Goal: Task Accomplishment & Management: Manage account settings

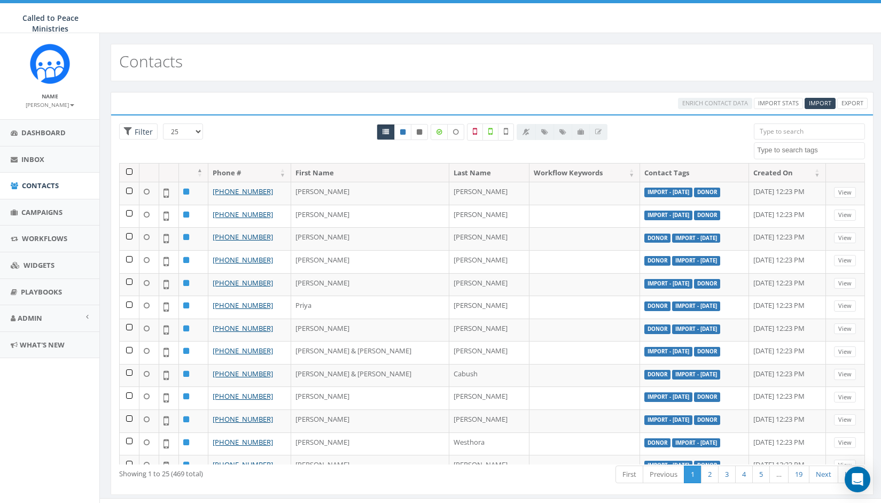
select select
click at [30, 182] on span "Contacts" at bounding box center [40, 186] width 37 height 10
select select
click at [33, 205] on link "Campaigns" at bounding box center [49, 212] width 99 height 26
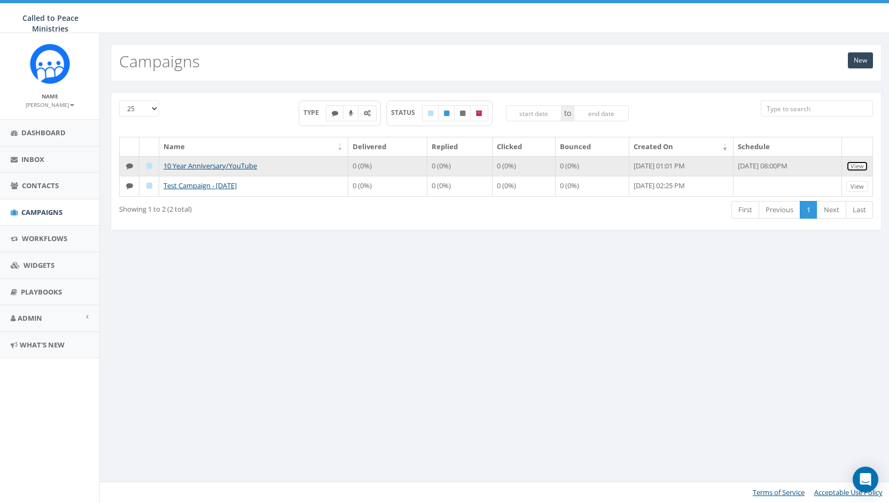
click at [858, 164] on link "View" at bounding box center [857, 166] width 22 height 11
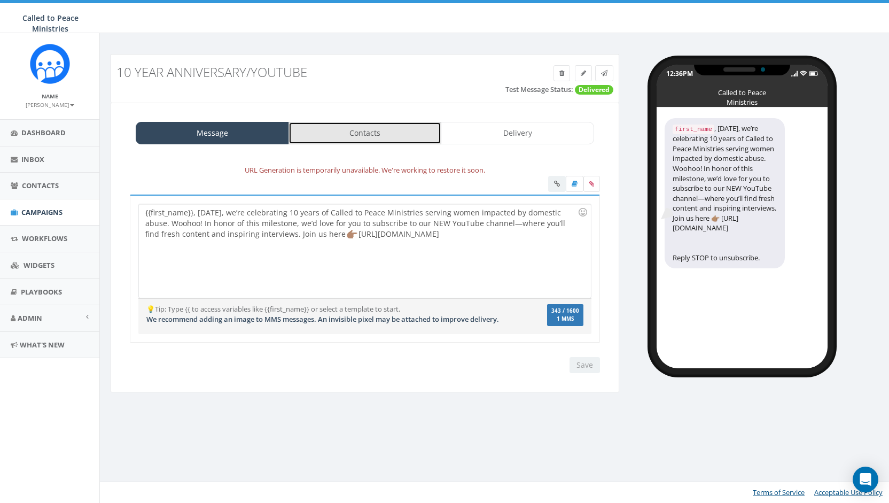
click at [388, 138] on link "Contacts" at bounding box center [364, 133] width 153 height 22
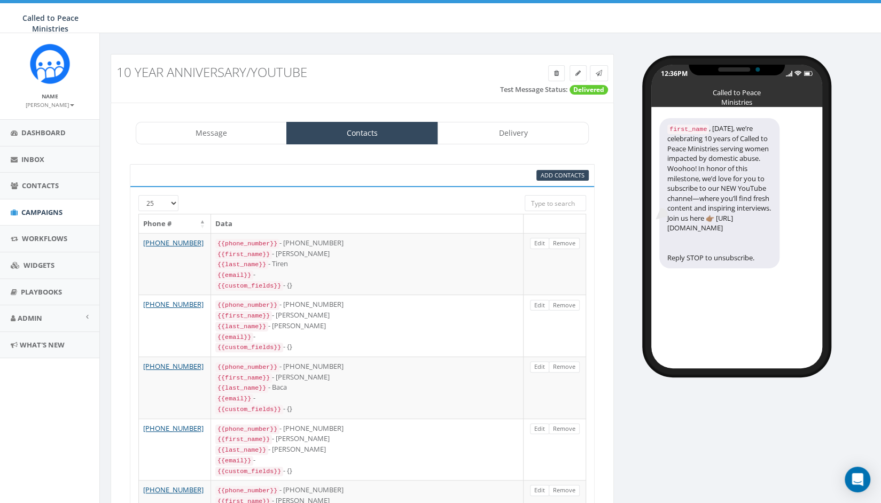
click at [726, 126] on div "first_name , today, we’re celebrating 10 years of Called to Peace Ministries se…" at bounding box center [719, 193] width 120 height 150
click at [725, 127] on div "first_name , today, we’re celebrating 10 years of Called to Peace Ministries se…" at bounding box center [719, 193] width 120 height 150
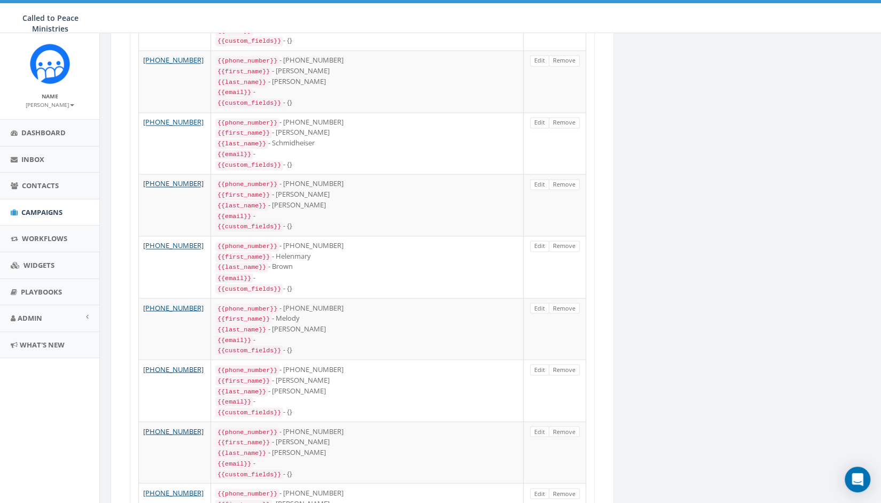
scroll to position [1290, 0]
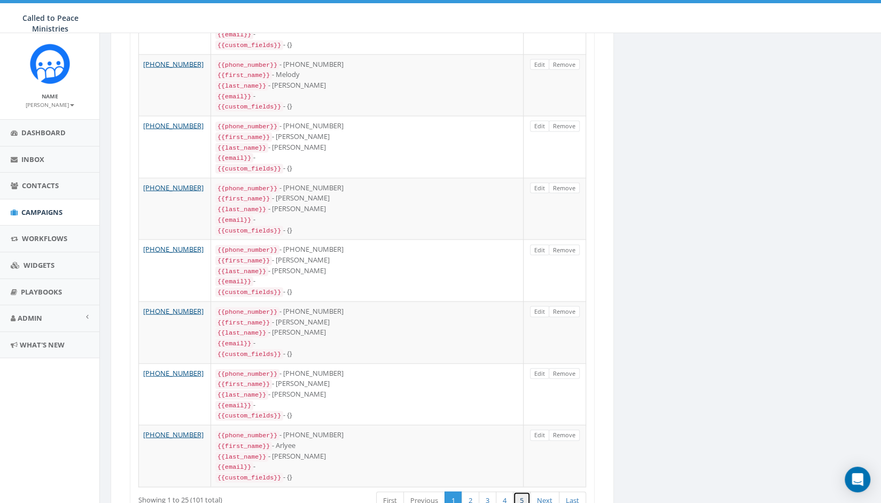
click at [528, 491] on link "5" at bounding box center [522, 500] width 18 height 18
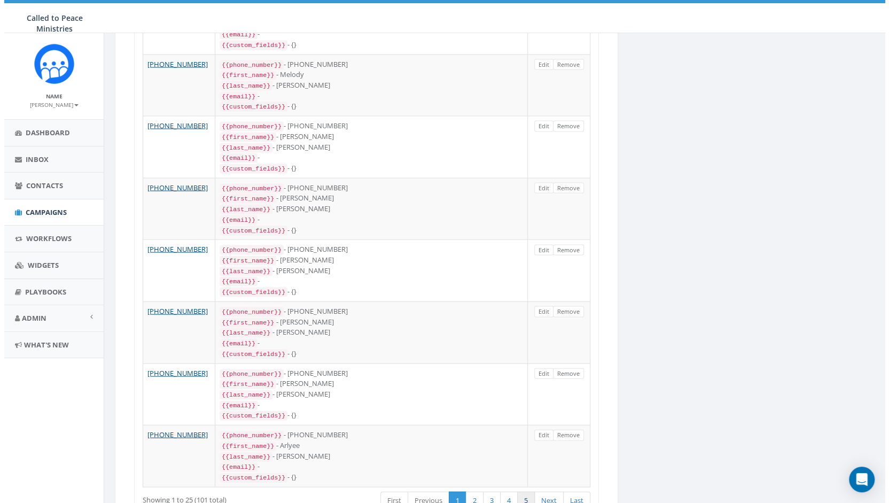
scroll to position [0, 0]
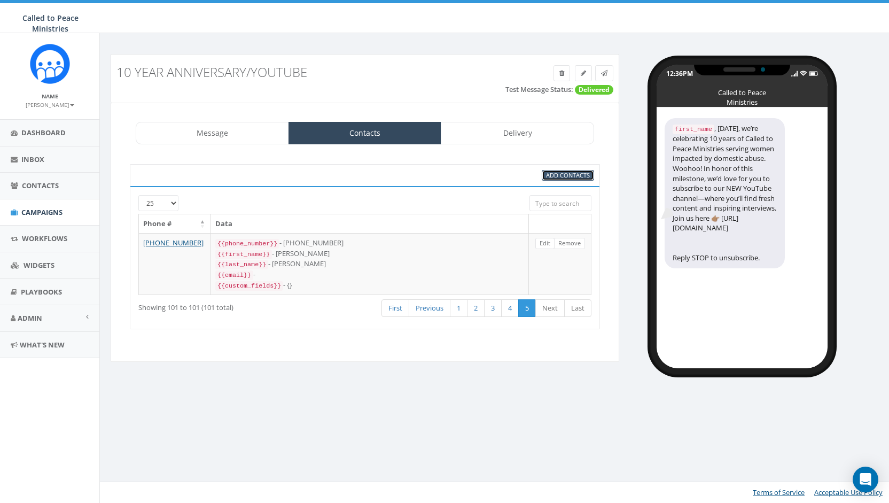
click at [575, 174] on span "Add Contacts" at bounding box center [568, 175] width 44 height 8
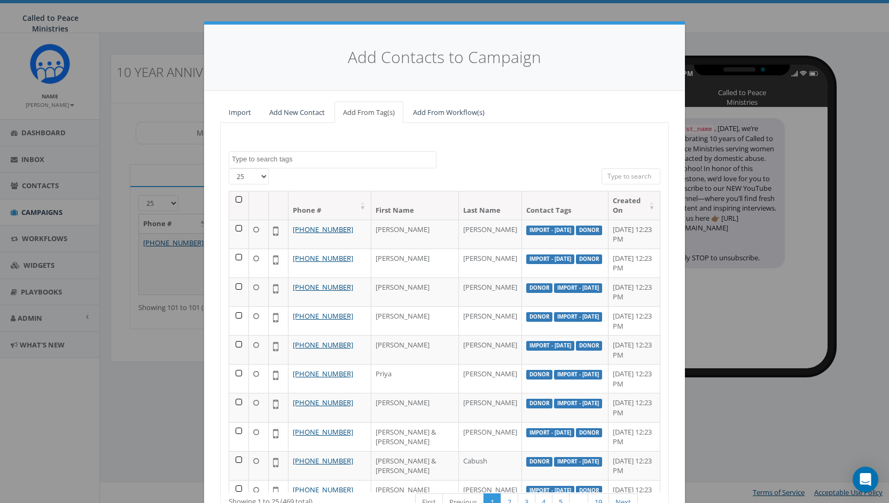
click at [303, 158] on textarea "Search" at bounding box center [334, 159] width 204 height 10
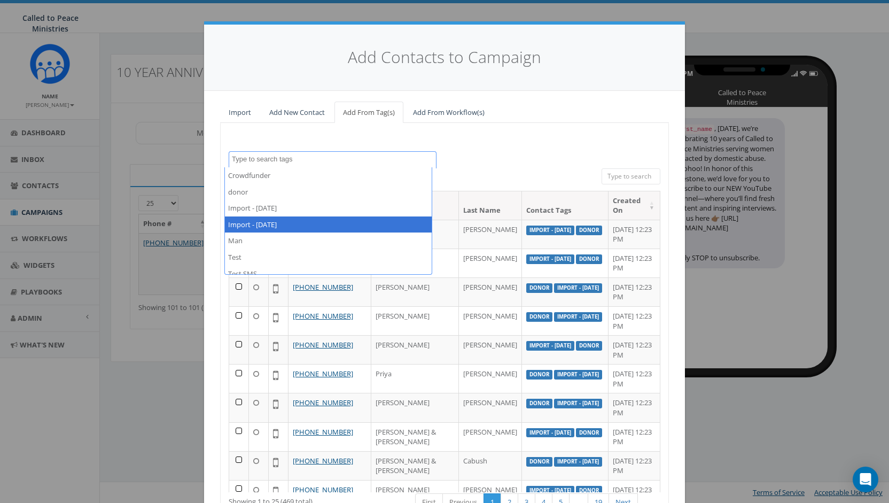
select select "Import - 09/02/2025"
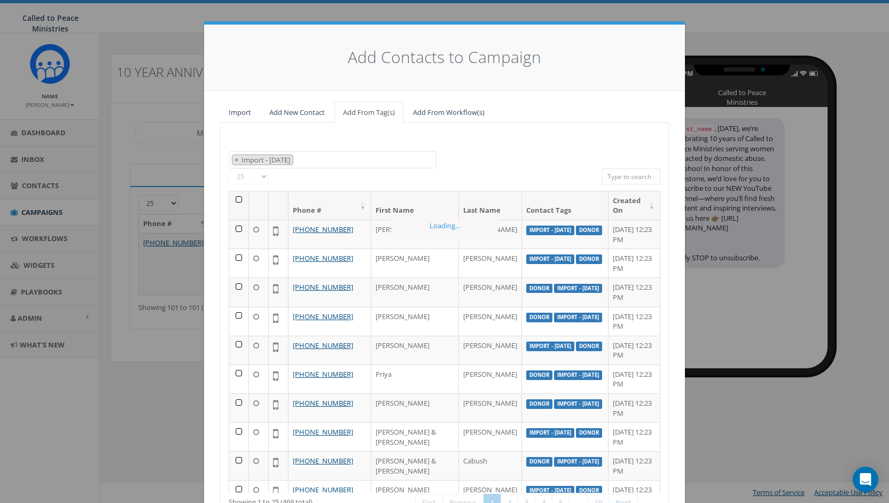
scroll to position [27, 0]
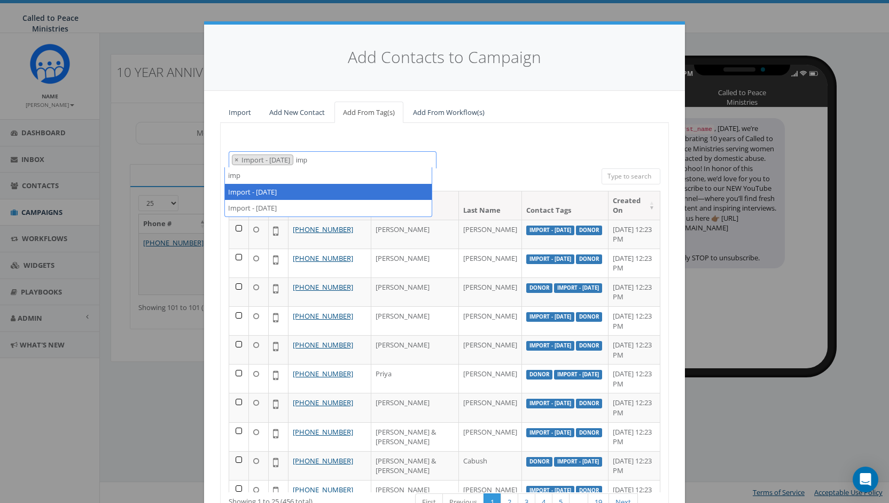
type textarea "imp"
select select "Import - 08/25/2025"
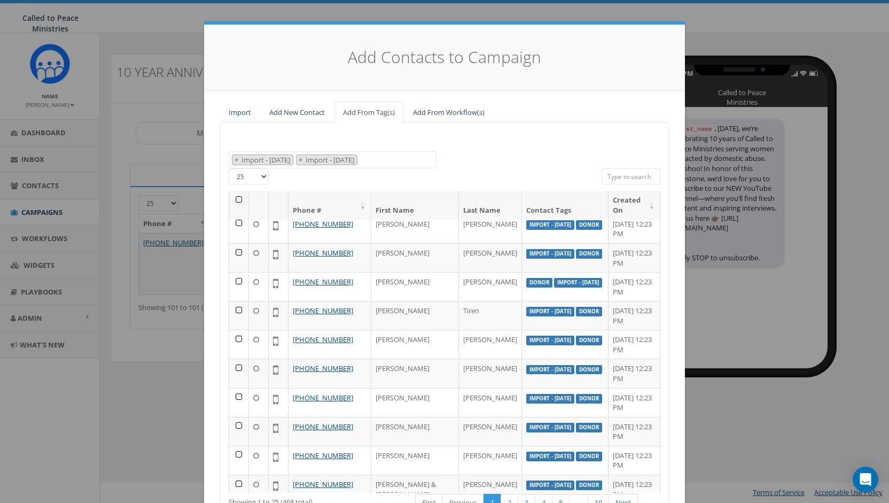
scroll to position [439, 0]
click at [618, 498] on link "Next" at bounding box center [622, 503] width 29 height 18
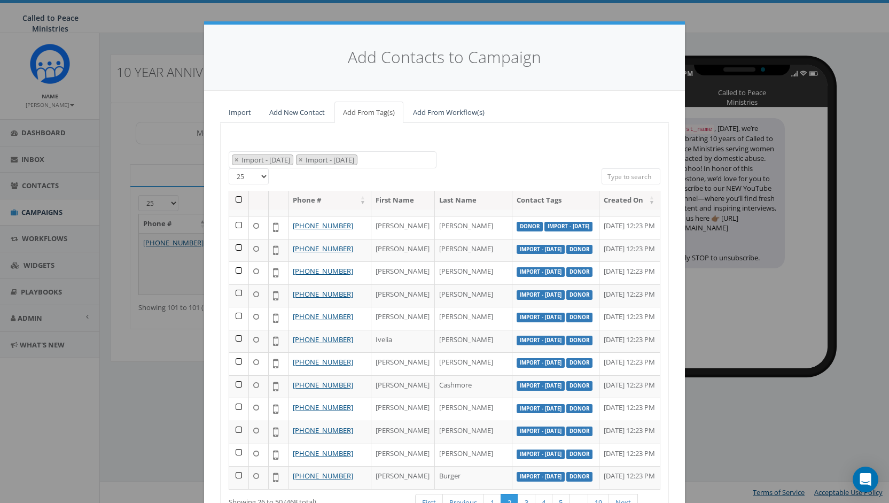
scroll to position [449, 0]
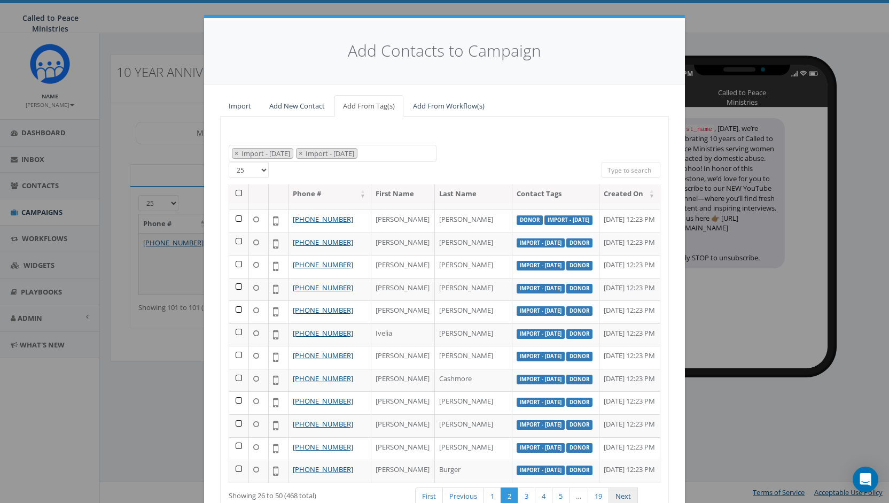
click at [622, 490] on link "Next" at bounding box center [622, 496] width 29 height 18
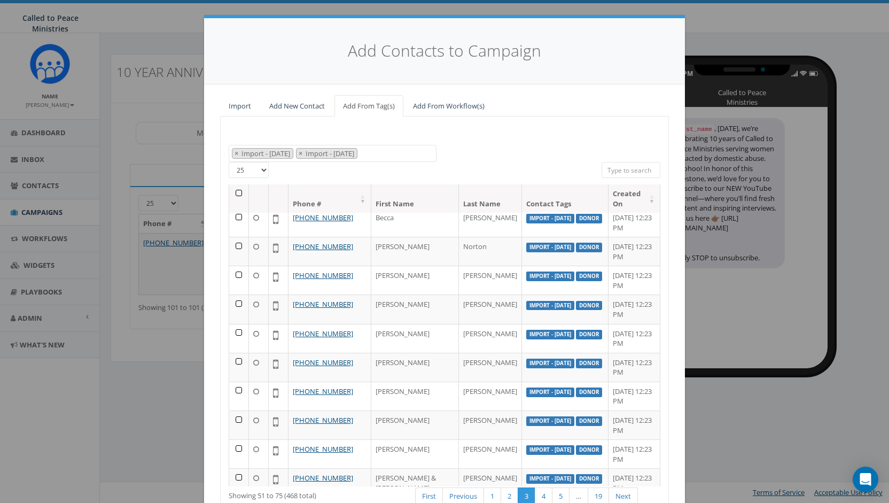
scroll to position [93, 0]
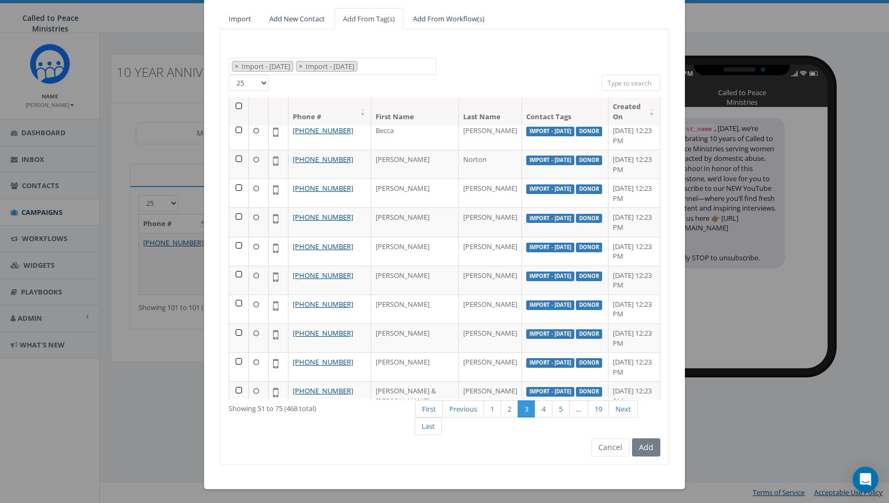
click at [640, 451] on div "Add" at bounding box center [644, 447] width 31 height 18
click at [643, 444] on div "Add" at bounding box center [644, 447] width 31 height 18
click at [644, 445] on div "Add" at bounding box center [644, 447] width 31 height 18
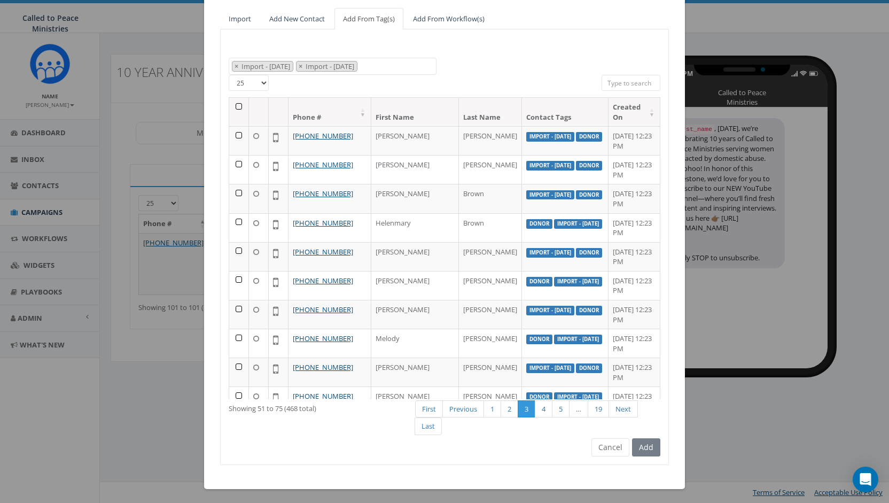
click at [230, 105] on th at bounding box center [239, 112] width 20 height 28
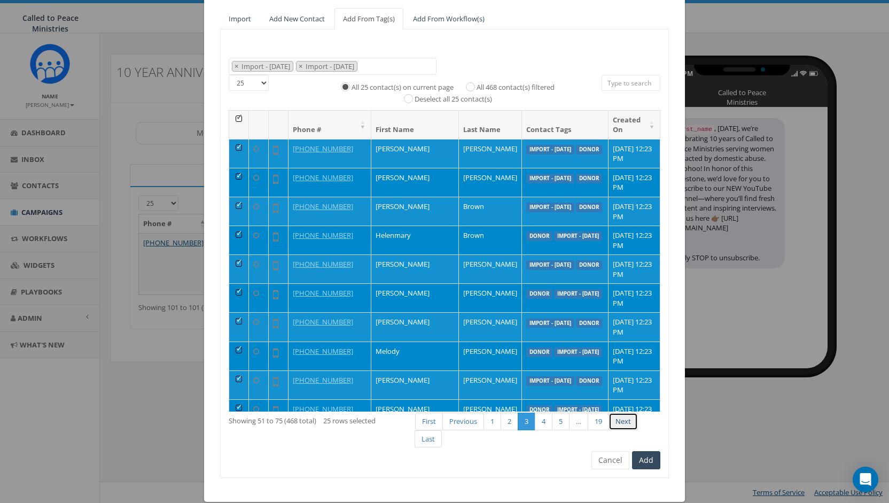
click at [622, 422] on link "Next" at bounding box center [622, 421] width 29 height 18
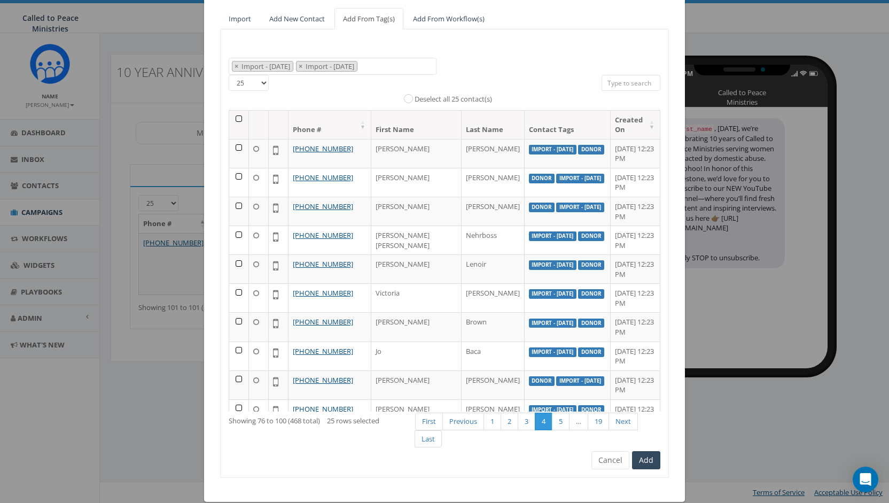
click at [235, 119] on th at bounding box center [239, 125] width 20 height 28
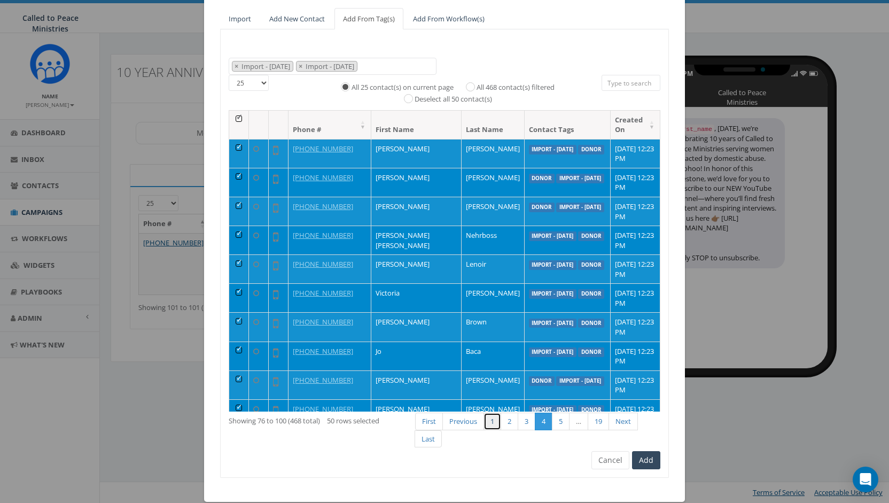
click at [488, 426] on link "1" at bounding box center [492, 421] width 18 height 18
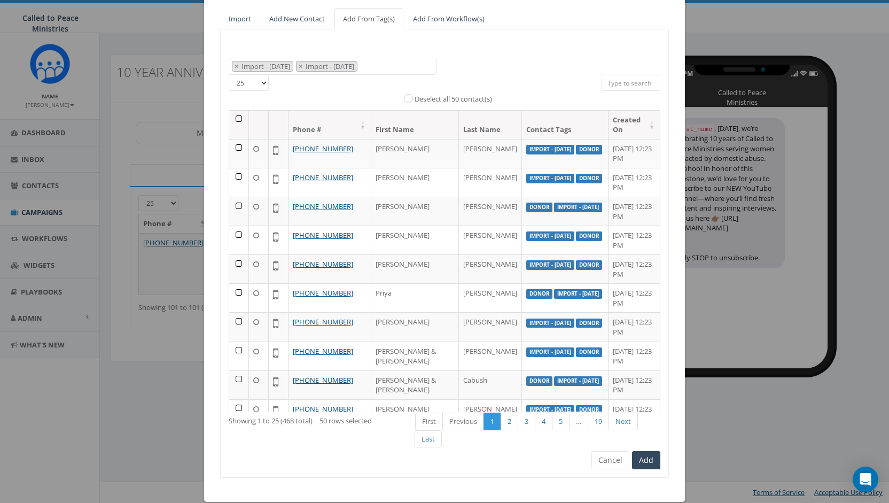
click at [233, 117] on th at bounding box center [239, 125] width 20 height 28
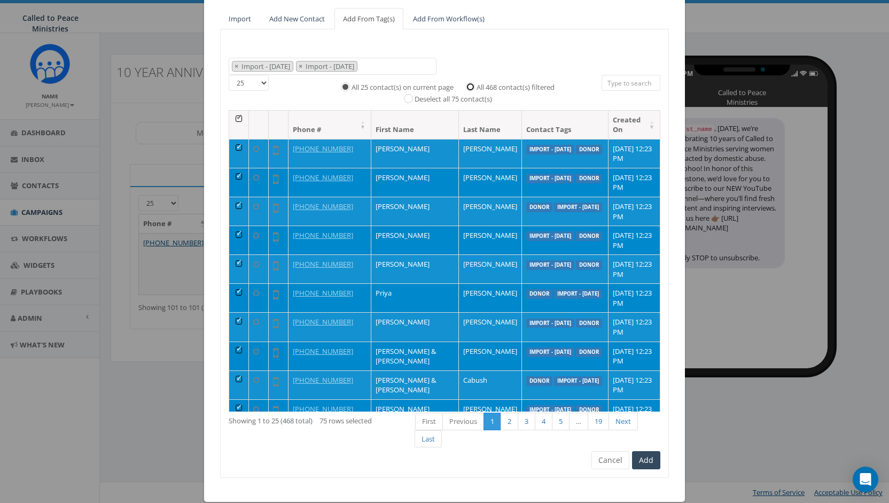
click at [470, 83] on input "All 468 contact(s) filtered" at bounding box center [472, 85] width 7 height 7
radio input "true"
click at [639, 461] on button "Add" at bounding box center [646, 460] width 28 height 18
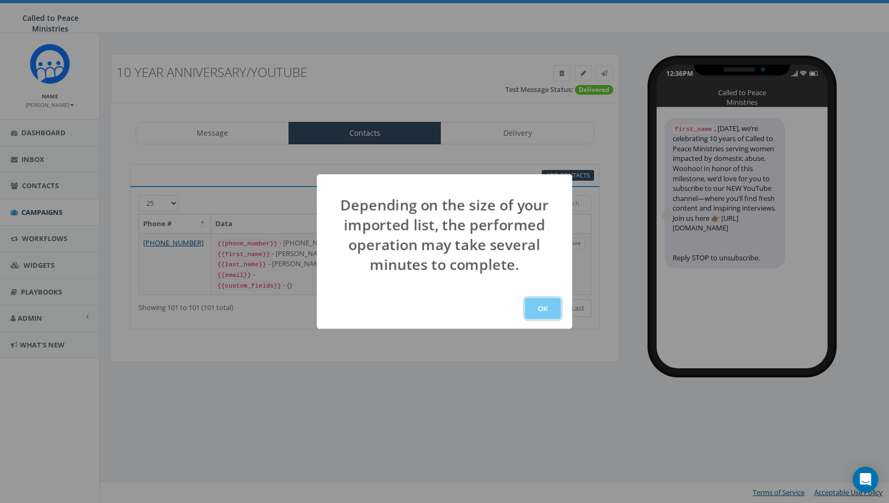
click at [545, 310] on button "OK" at bounding box center [542, 307] width 36 height 21
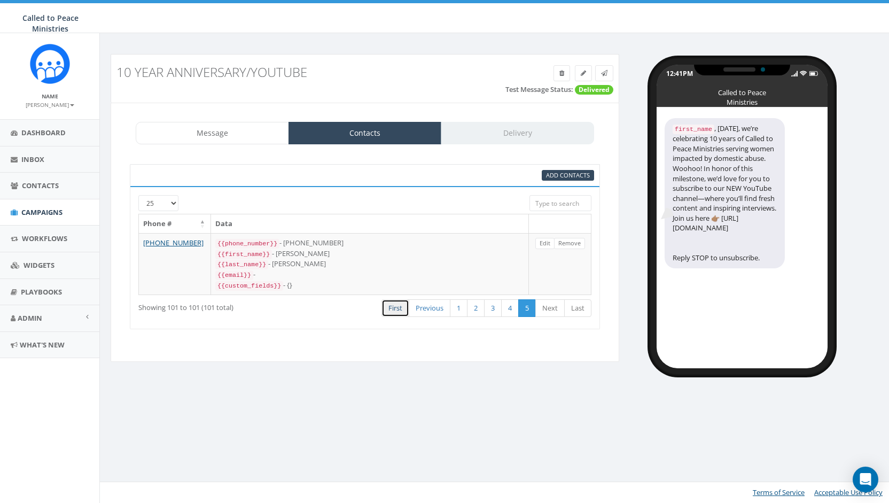
click at [391, 305] on link "First" at bounding box center [395, 308] width 28 height 18
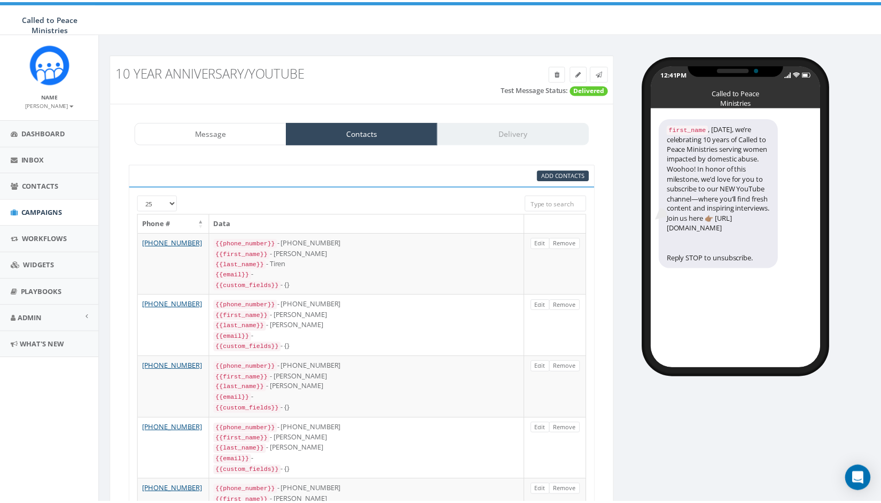
scroll to position [1290, 0]
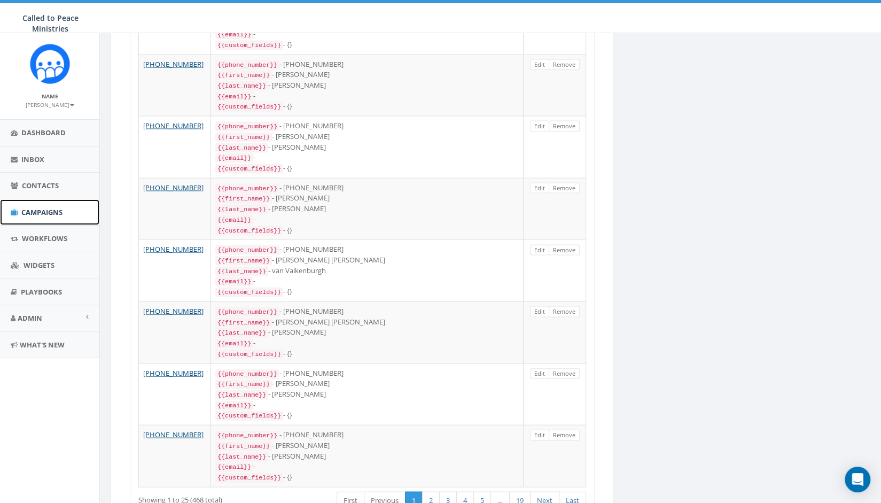
click at [43, 209] on span "Campaigns" at bounding box center [41, 212] width 41 height 10
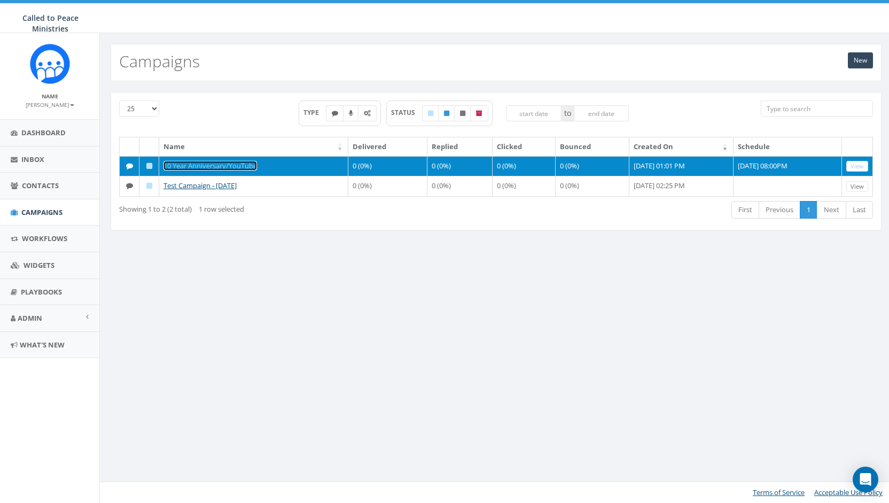
click at [203, 163] on link "10 Year Anniversary/YouTube" at bounding box center [209, 166] width 93 height 10
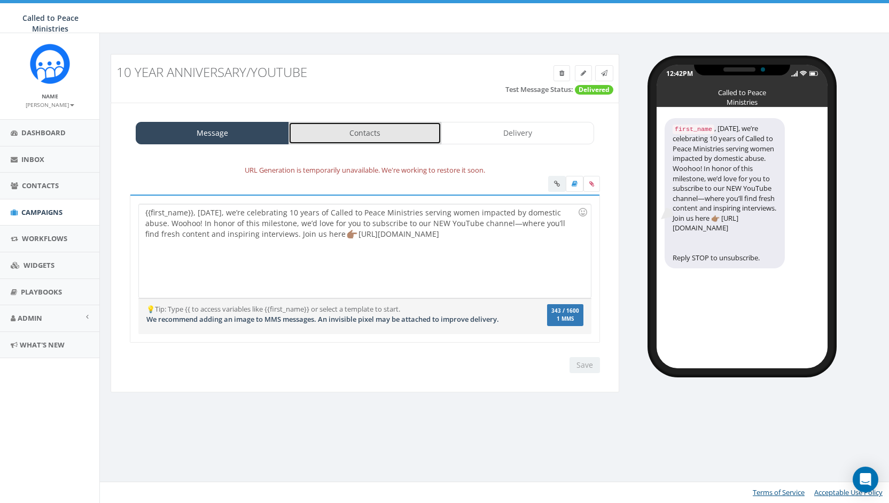
click at [370, 128] on link "Contacts" at bounding box center [364, 133] width 153 height 22
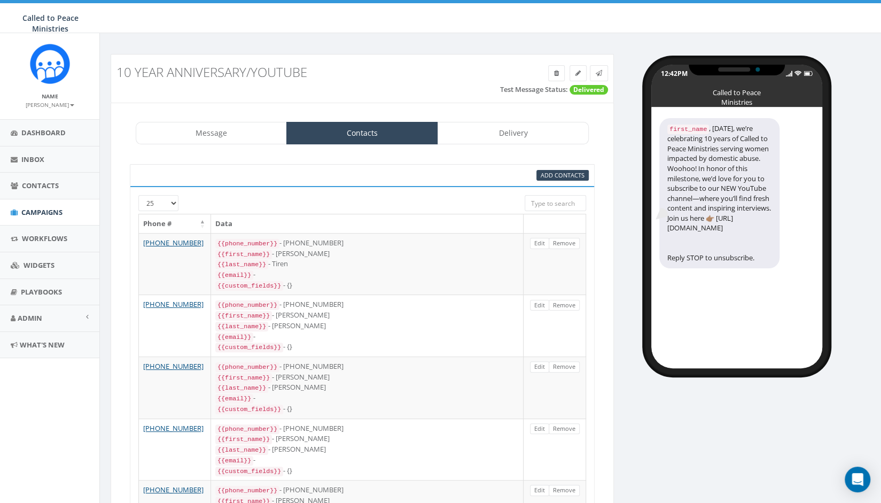
click at [538, 203] on input "search" at bounding box center [554, 203] width 61 height 16
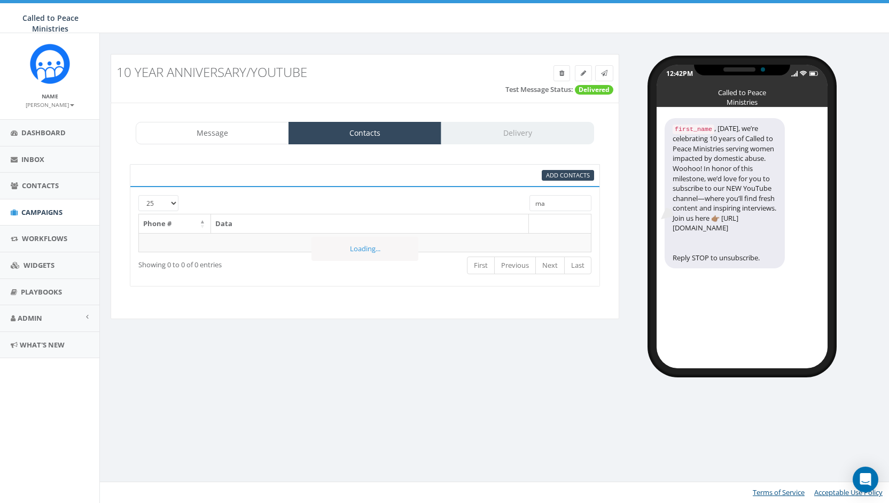
type input "m"
type input "M"
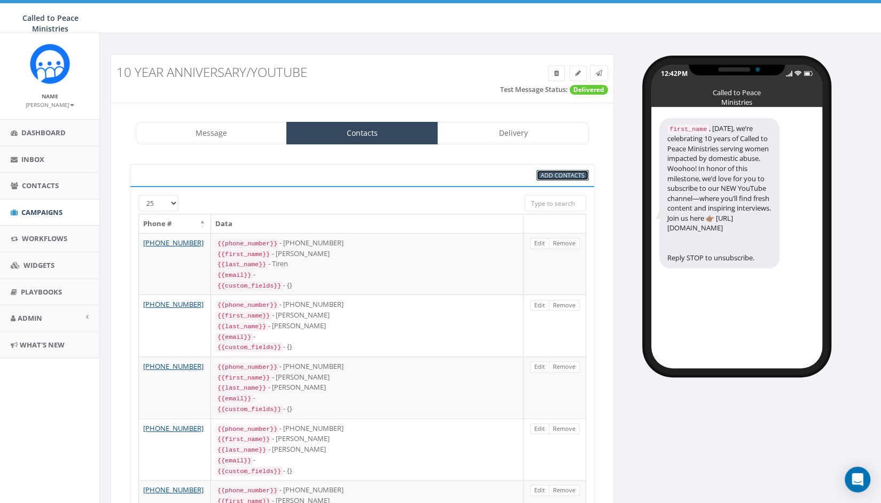
click at [562, 173] on span "Add Contacts" at bounding box center [563, 175] width 44 height 8
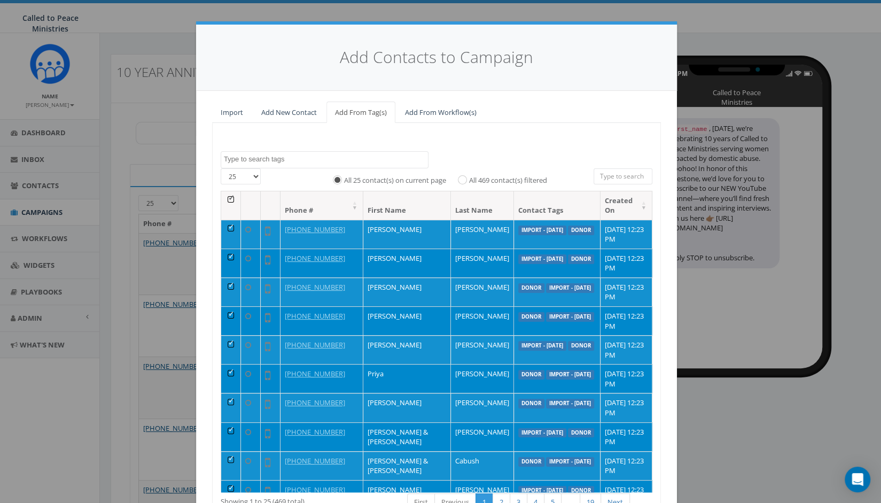
click at [302, 158] on textarea "Search" at bounding box center [326, 159] width 204 height 10
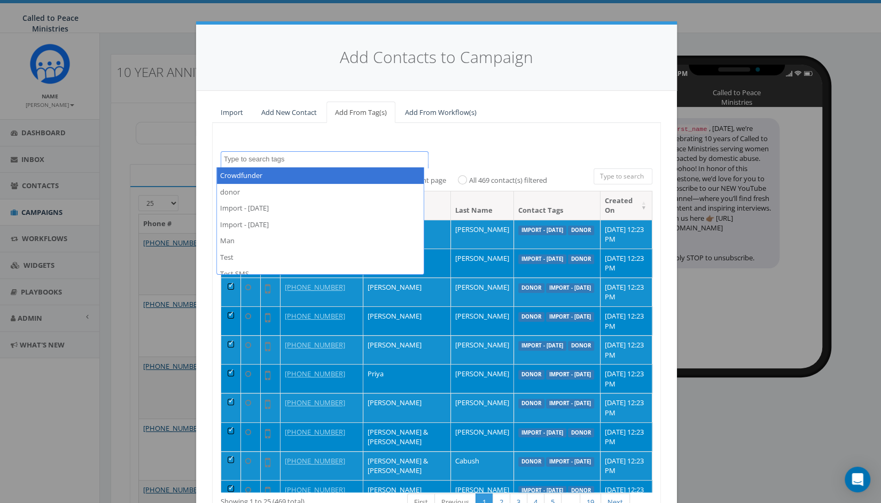
select select "Crowdfunder"
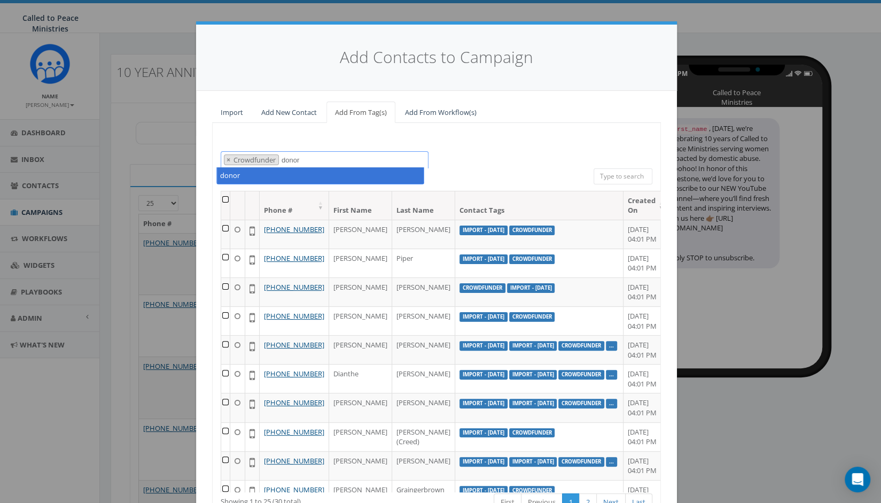
type textarea "donor"
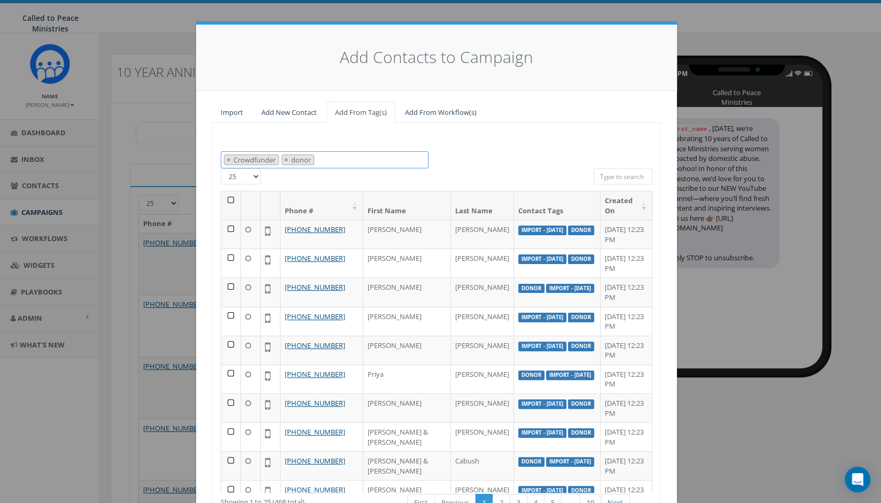
click at [299, 162] on span "donor" at bounding box center [302, 160] width 24 height 10
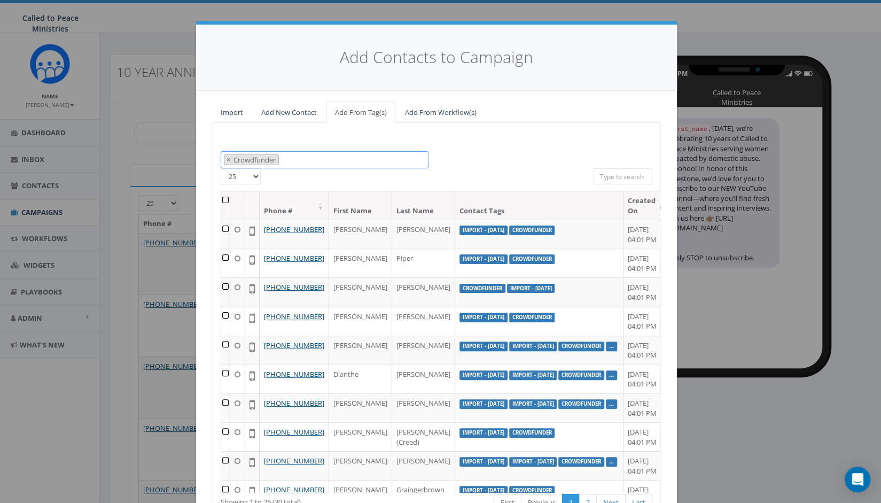
click at [310, 158] on span "× Crowdfunder" at bounding box center [325, 160] width 208 height 18
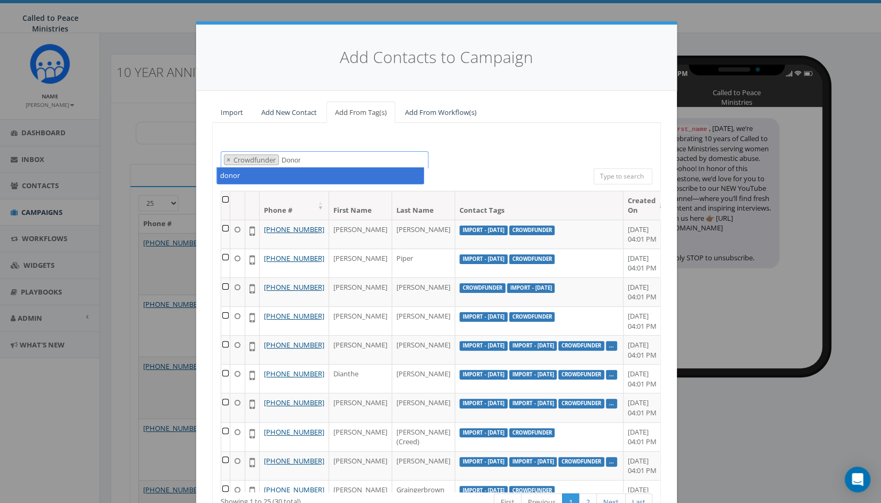
type textarea "Donor"
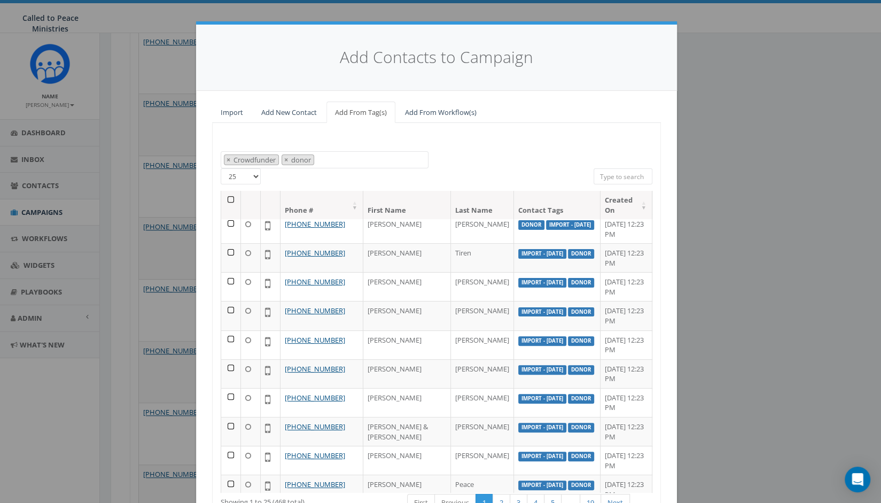
scroll to position [93, 0]
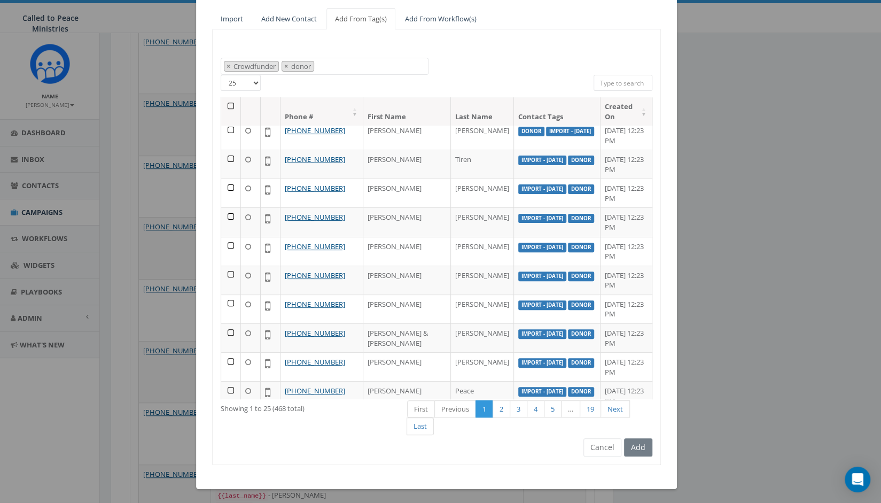
click at [644, 444] on div "Add" at bounding box center [636, 447] width 31 height 18
click at [637, 444] on div "Add" at bounding box center [636, 447] width 31 height 18
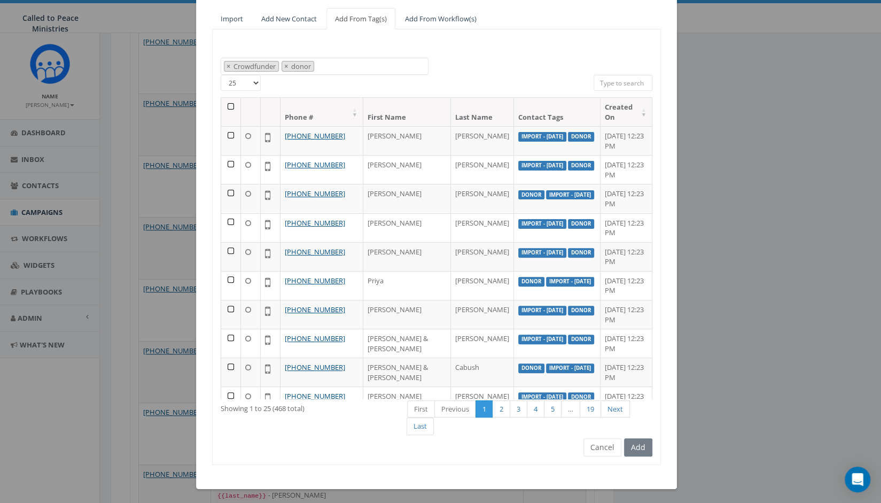
click at [227, 103] on th at bounding box center [231, 112] width 20 height 28
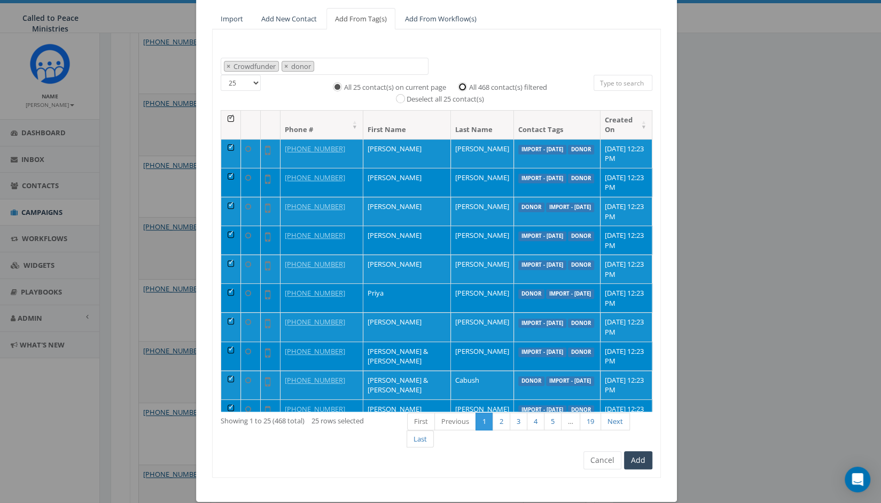
click at [464, 83] on input "All 468 contact(s) filtered" at bounding box center [464, 85] width 7 height 7
radio input "true"
click at [774, 23] on div "Add Contacts to Campaign Import Add New Contact Add From Tag(s) Add From Workfl…" at bounding box center [440, 251] width 881 height 503
click at [749, 203] on div "Add Contacts to Campaign Import Add New Contact Add From Tag(s) Add From Workfl…" at bounding box center [440, 251] width 881 height 503
click at [606, 465] on button "Cancel" at bounding box center [602, 460] width 38 height 18
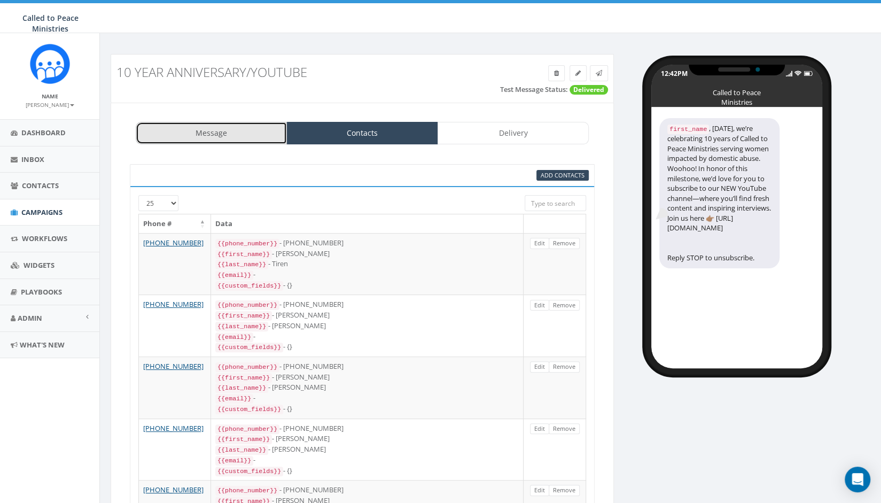
click at [199, 130] on link "Message" at bounding box center [211, 133] width 151 height 22
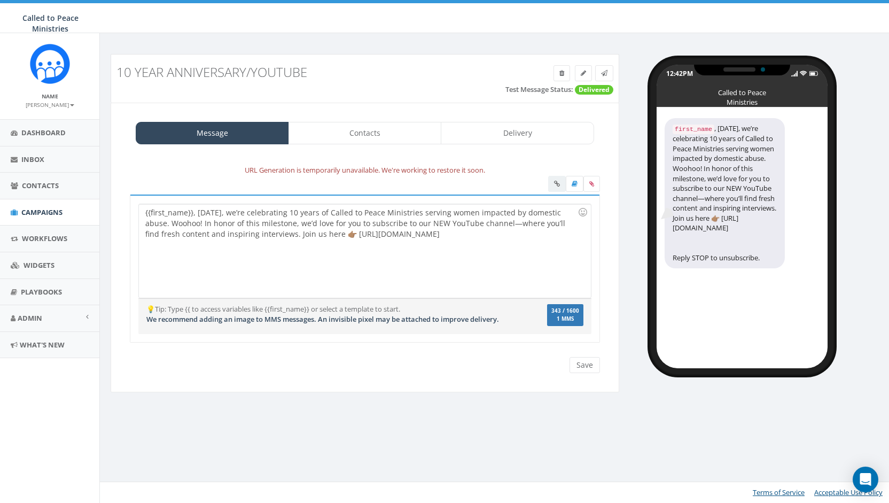
click at [215, 213] on div "{{first_name}}, [DATE], we’re celebrating 10 years of Called to Peace Ministrie…" at bounding box center [364, 250] width 451 height 93
drag, startPoint x: 177, startPoint y: 222, endPoint x: 230, endPoint y: 228, distance: 53.2
click at [177, 222] on div "{{first_name}}, TODAY, we’re celebrating 10 years of Called to Peace Ministries…" at bounding box center [364, 250] width 451 height 93
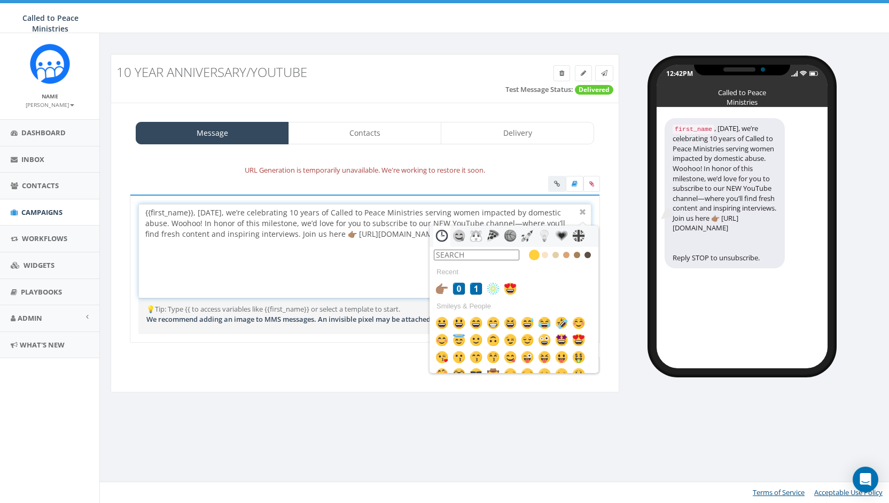
click at [503, 252] on input "text" at bounding box center [476, 254] width 85 height 11
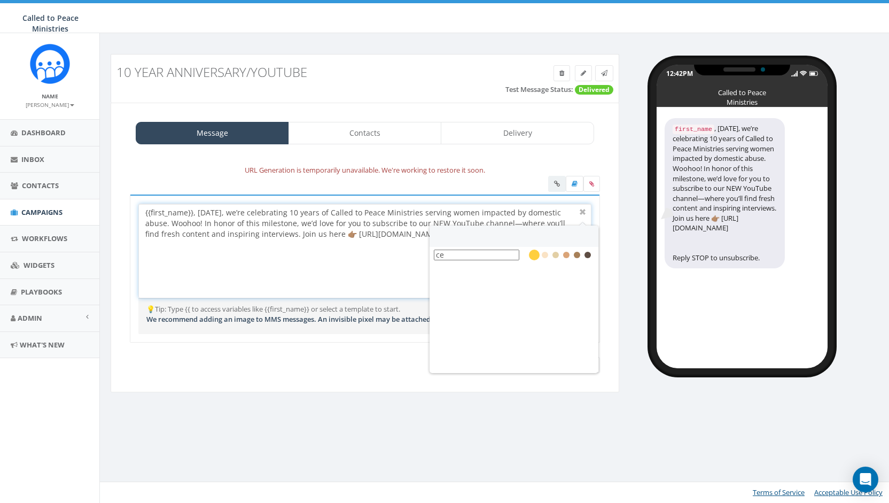
type input "c"
type input "p"
type input "h"
click at [384, 250] on div "{{first_name}}, TODAY, we’re celebrating 10 years of Called to Peace Ministries…" at bounding box center [364, 250] width 451 height 93
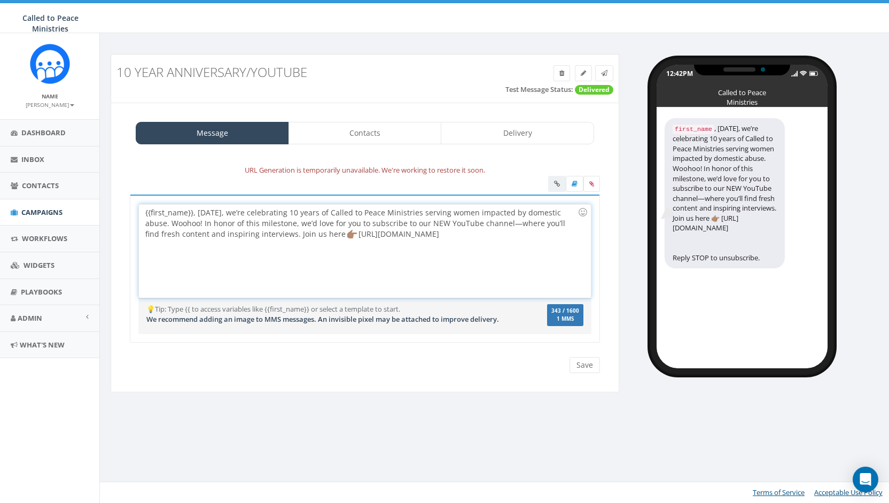
click at [441, 237] on div "{{first_name}}, [DATE], we’re celebrating 10 years of Called to Peace Ministrie…" at bounding box center [364, 250] width 451 height 93
click at [417, 220] on div "{{first_name}}, [DATE], we’re celebrating 10 years of Called to Peace Ministrie…" at bounding box center [364, 250] width 451 height 93
click at [605, 73] on icon at bounding box center [604, 73] width 6 height 6
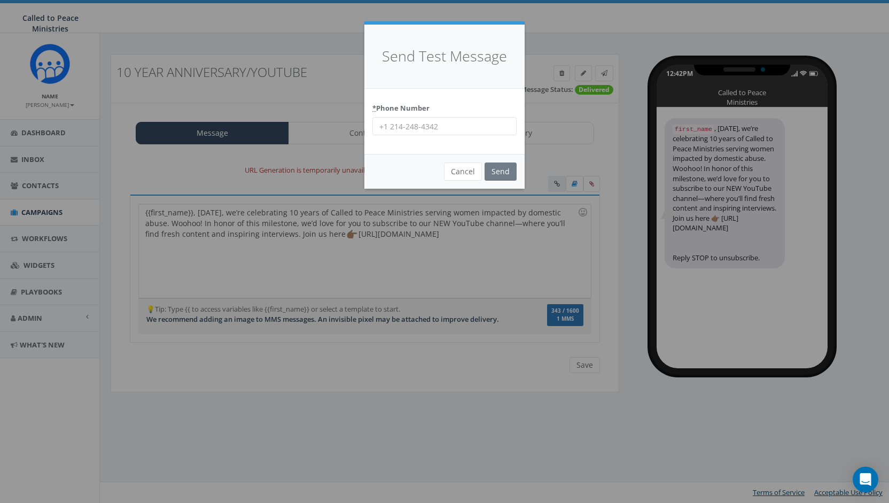
click at [411, 129] on input "* Phone Number" at bounding box center [444, 126] width 144 height 18
type input "9199954994"
click at [502, 174] on input "Send" at bounding box center [500, 171] width 32 height 18
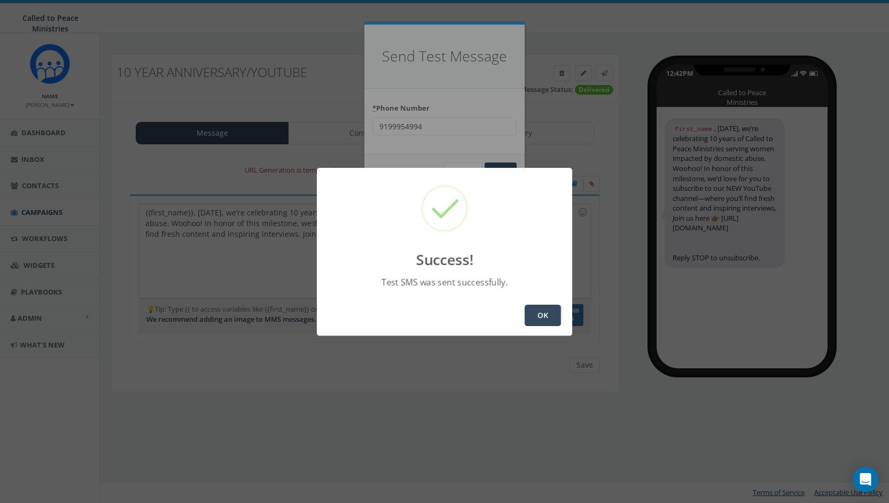
click at [541, 320] on button "OK" at bounding box center [542, 314] width 36 height 21
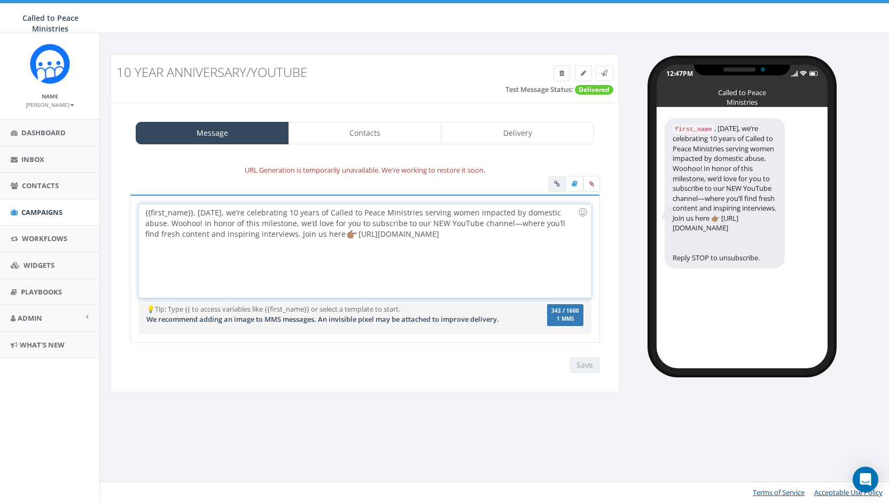
click at [214, 231] on div "{{first_name}}, [DATE], we’re celebrating 10 years of Called to Peace Ministrie…" at bounding box center [364, 250] width 451 height 93
click at [214, 214] on div "{{first_name}}, [DATE], we’re celebrating 10 years of Called to Peace Ministrie…" at bounding box center [364, 250] width 451 height 93
click at [443, 233] on div "{{first_name}}, [DATE], we’re celebrating 10 years of Called to Peace Ministrie…" at bounding box center [364, 250] width 451 height 93
click at [260, 234] on div "{{first_name}}, [DATE], we’re celebrating 10 years of Called to Peace Ministrie…" at bounding box center [364, 250] width 451 height 93
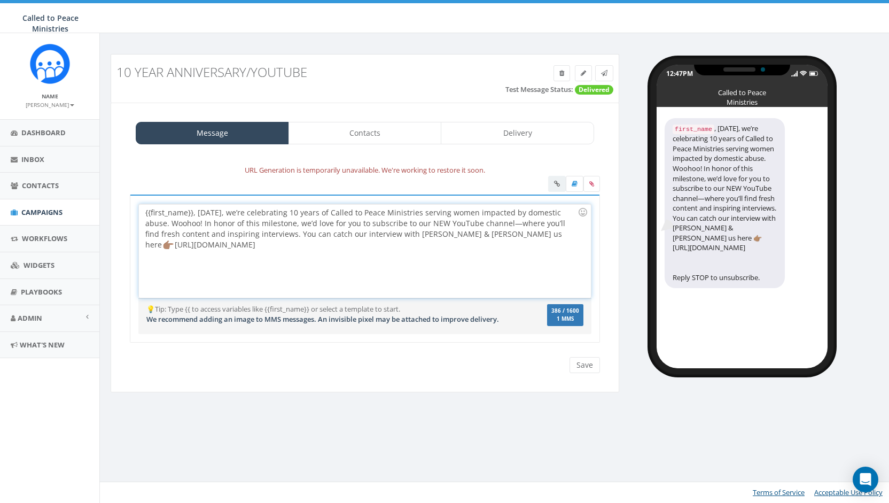
click at [291, 233] on div "{{first_name}}, [DATE], we’re celebrating 10 years of Called to Peace Ministrie…" at bounding box center [364, 250] width 451 height 93
click at [380, 232] on div "{{first_name}}, [DATE], we’re celebrating 10 years of Called to Peace Ministrie…" at bounding box center [364, 250] width 451 height 93
click at [582, 361] on input "Save" at bounding box center [584, 365] width 30 height 16
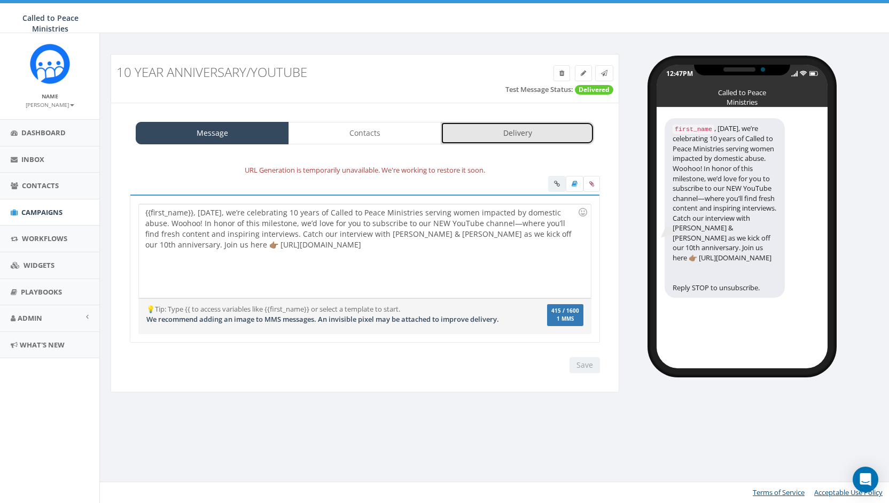
click at [532, 137] on link "Delivery" at bounding box center [517, 133] width 153 height 22
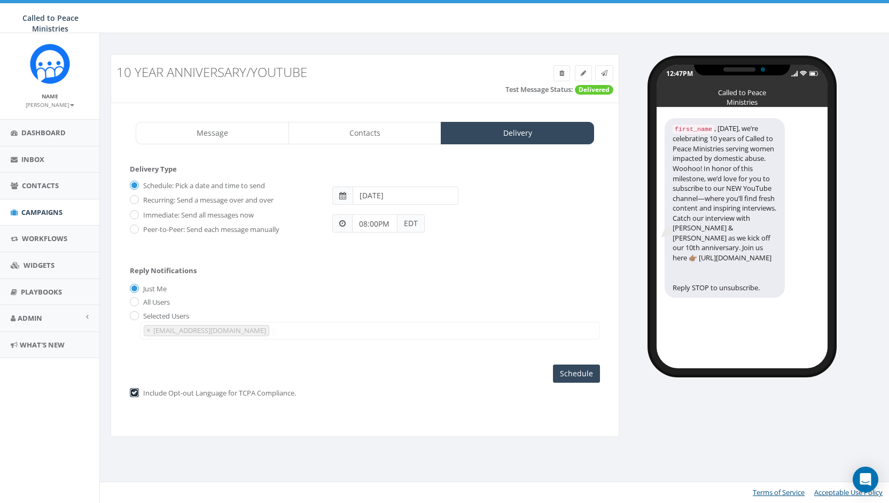
click at [135, 390] on input "checkbox" at bounding box center [133, 393] width 7 height 7
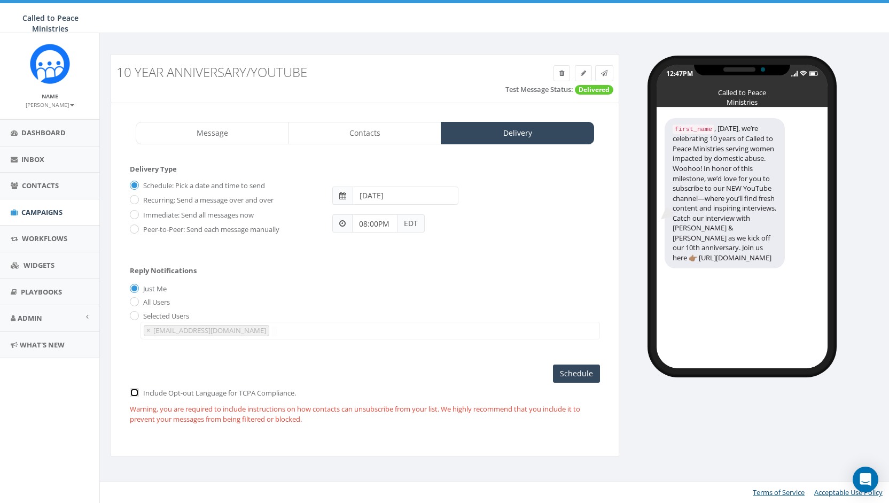
click at [136, 391] on input "checkbox" at bounding box center [133, 393] width 7 height 7
checkbox input "true"
